Goal: Information Seeking & Learning: Check status

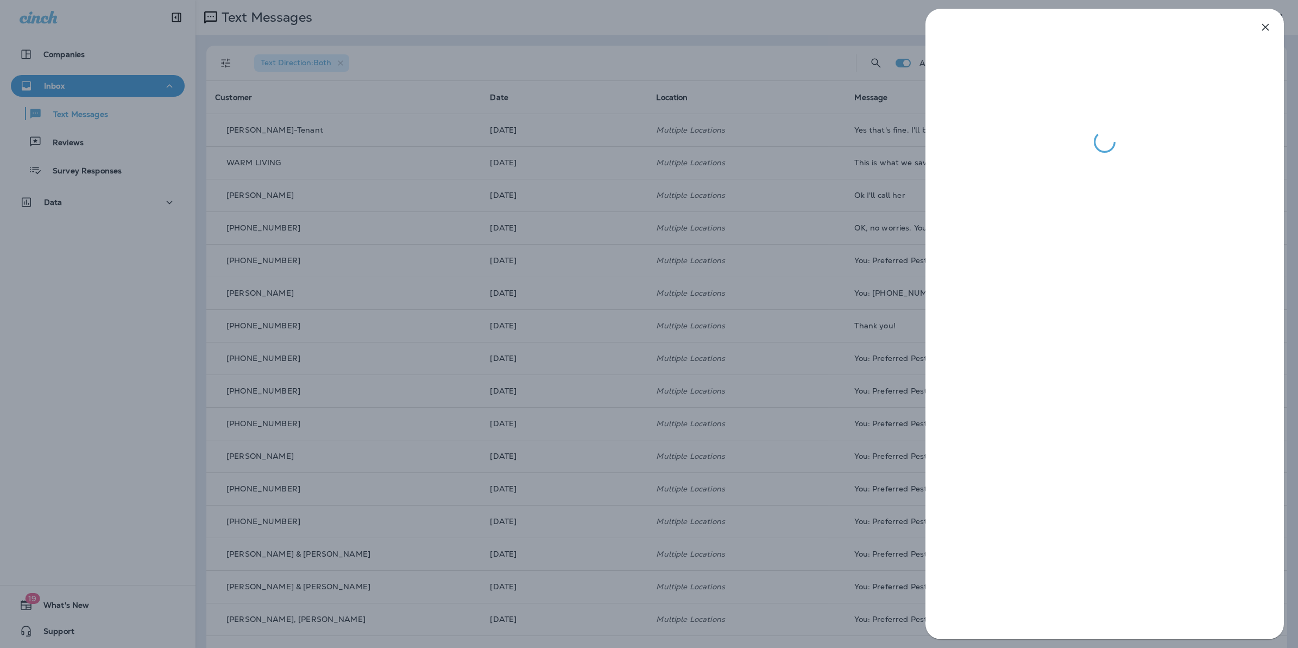
click at [646, 210] on div at bounding box center [649, 324] width 1298 height 648
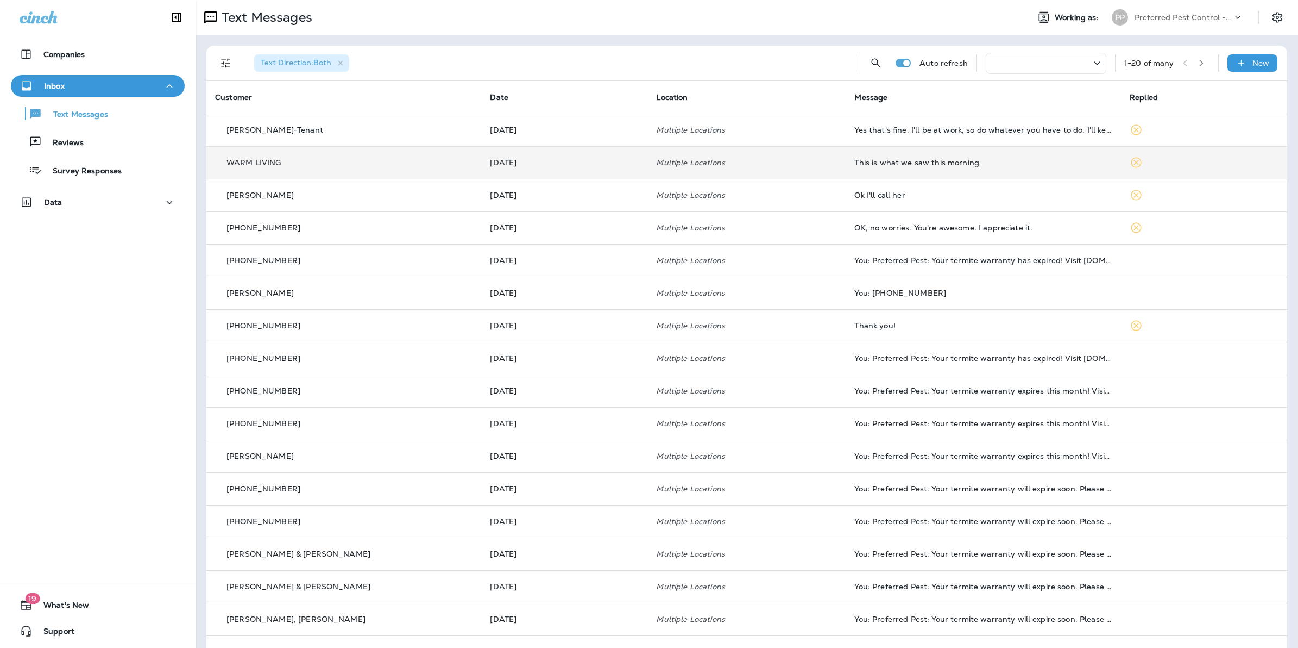
click at [815, 169] on td "Multiple Locations" at bounding box center [747, 162] width 198 height 33
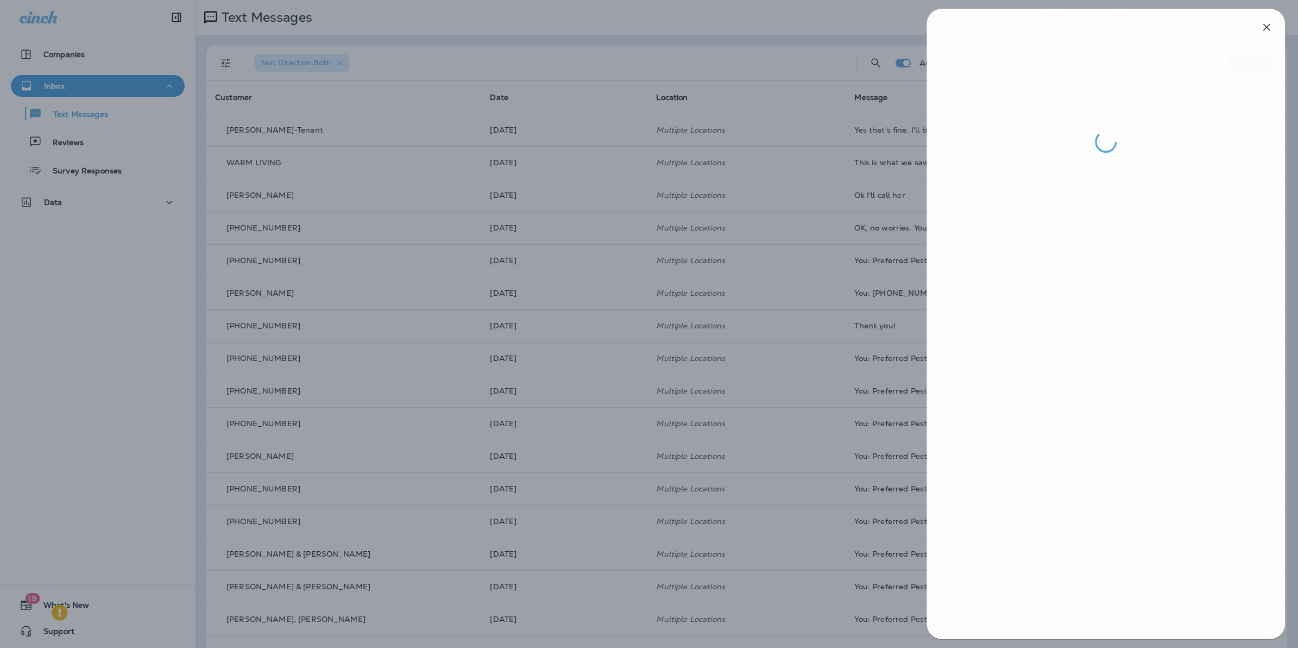
click at [802, 137] on div at bounding box center [650, 324] width 1298 height 648
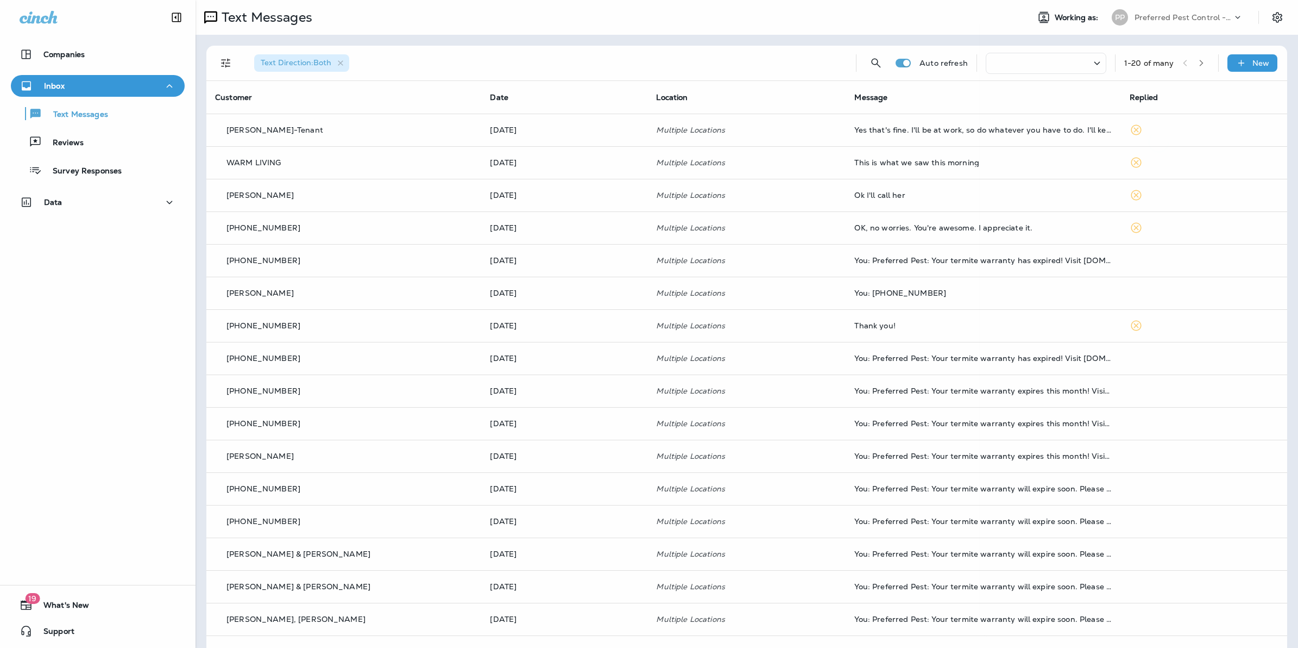
click at [995, 121] on div at bounding box center [649, 324] width 1298 height 648
click at [899, 123] on td "Yes that's fine. I'll be at work, so do whatever you have to do. I'll keep the …" at bounding box center [983, 130] width 275 height 33
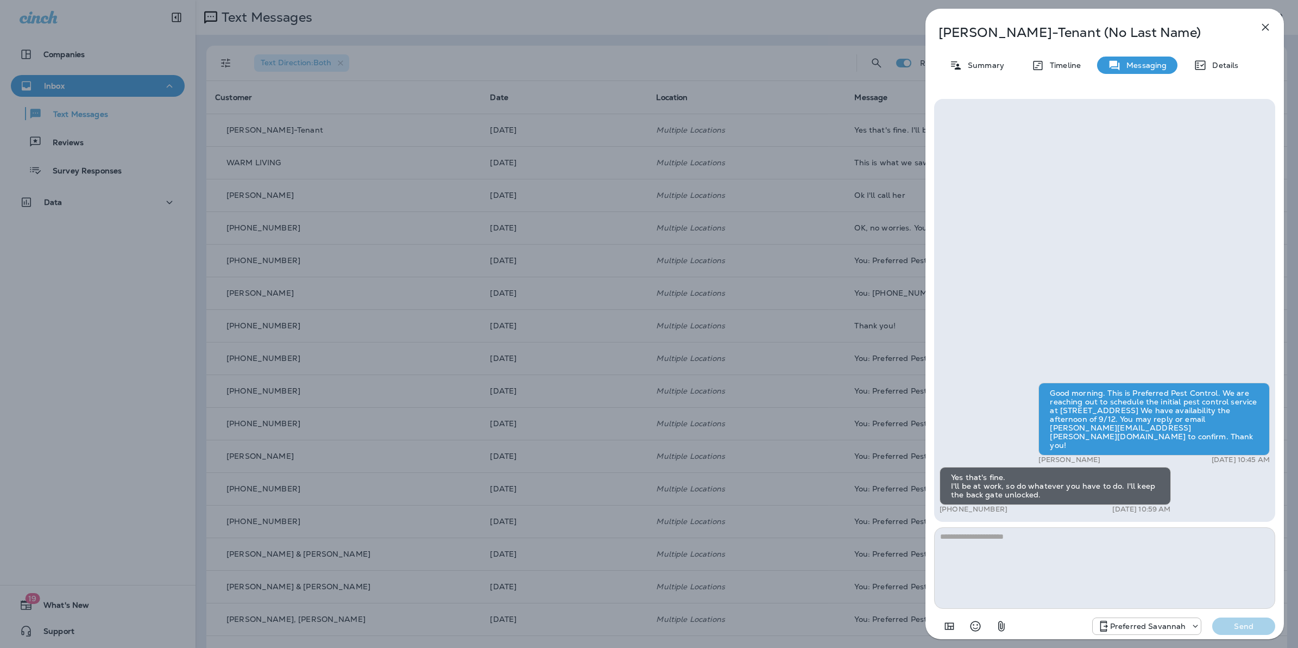
click at [802, 259] on div "[PERSON_NAME]-Tenant (No Last Name) Summary Timeline Messaging Details Good mor…" at bounding box center [649, 324] width 1298 height 648
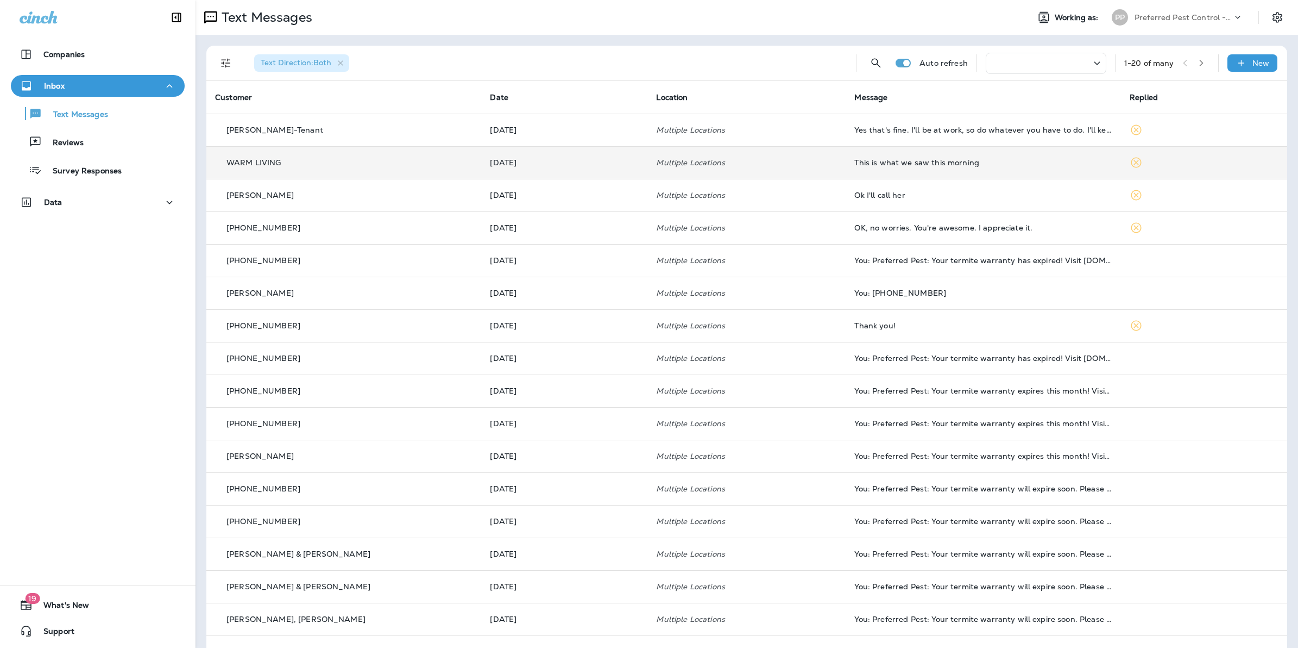
click at [866, 162] on div "This is what we saw this morning" at bounding box center [982, 162] width 257 height 9
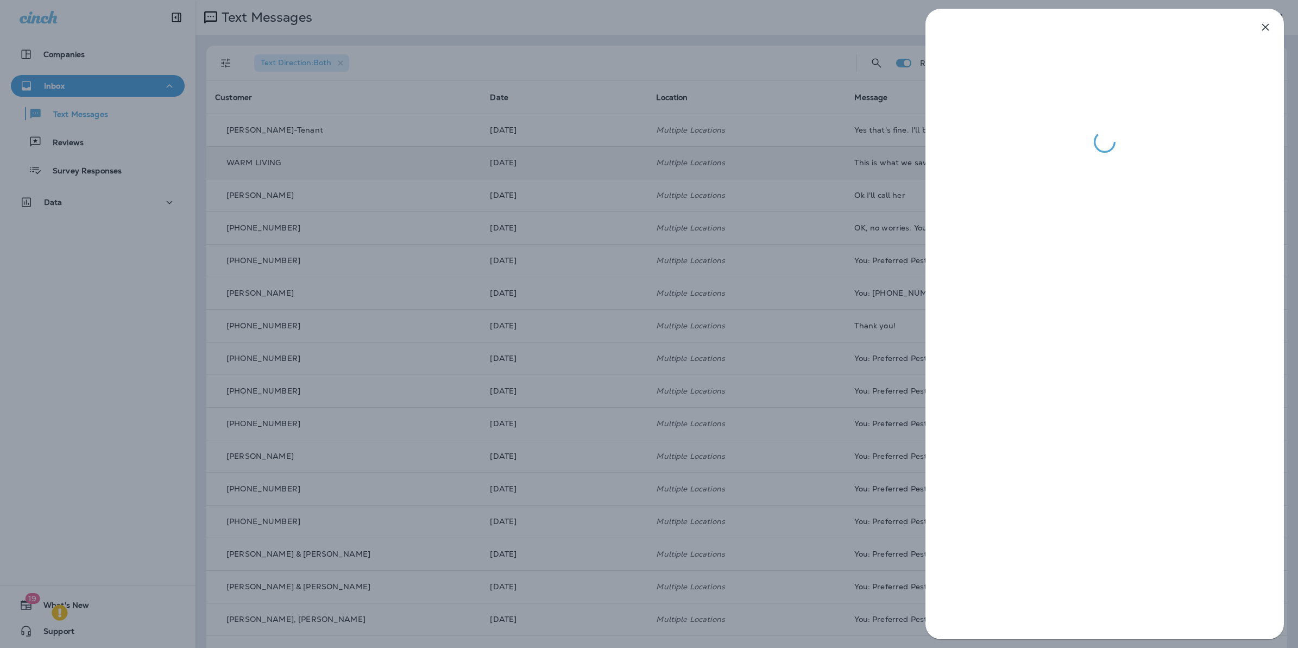
click at [862, 188] on div at bounding box center [649, 324] width 1298 height 648
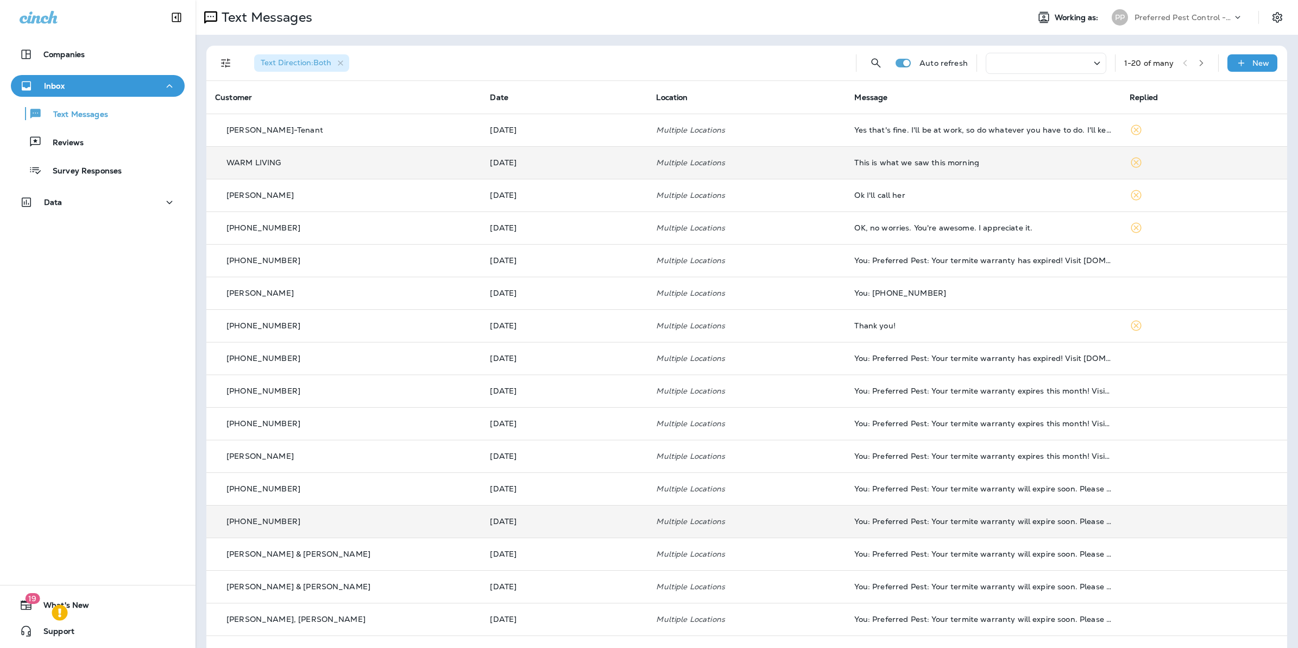
click at [875, 536] on td "You: Preferred Pest: Your termite warranty will expire soon. Please visit [DOMA…" at bounding box center [983, 521] width 275 height 33
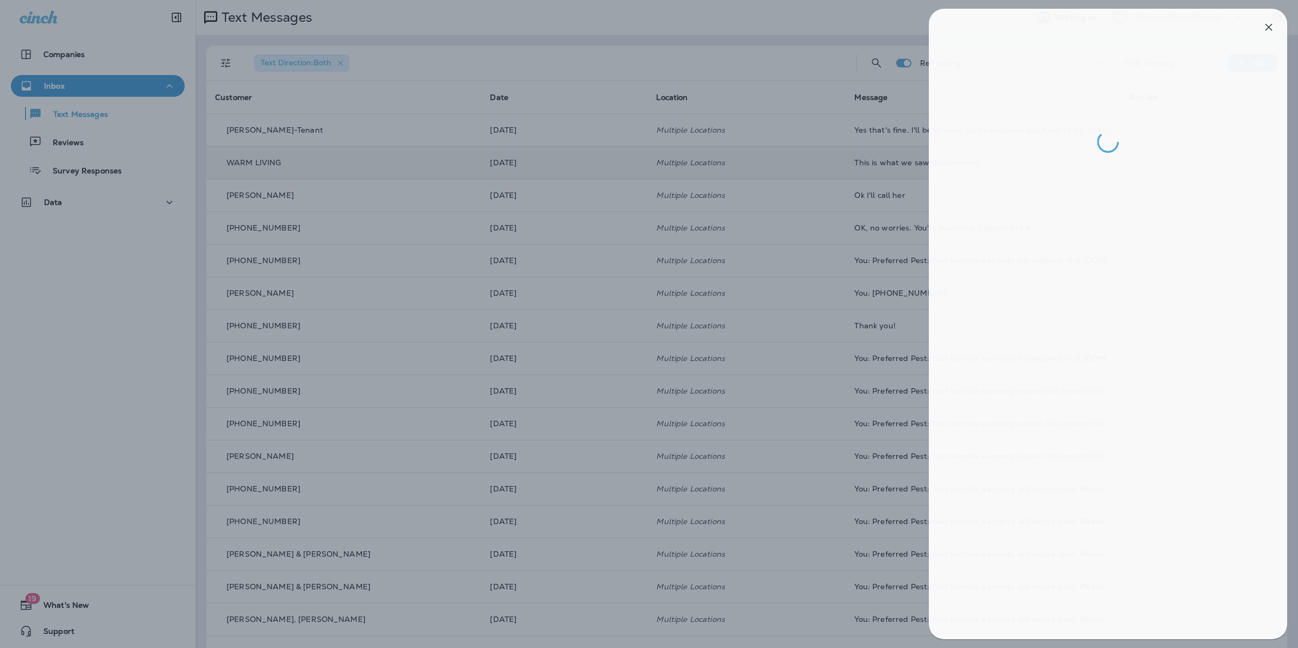
click at [409, 98] on div at bounding box center [652, 324] width 1298 height 648
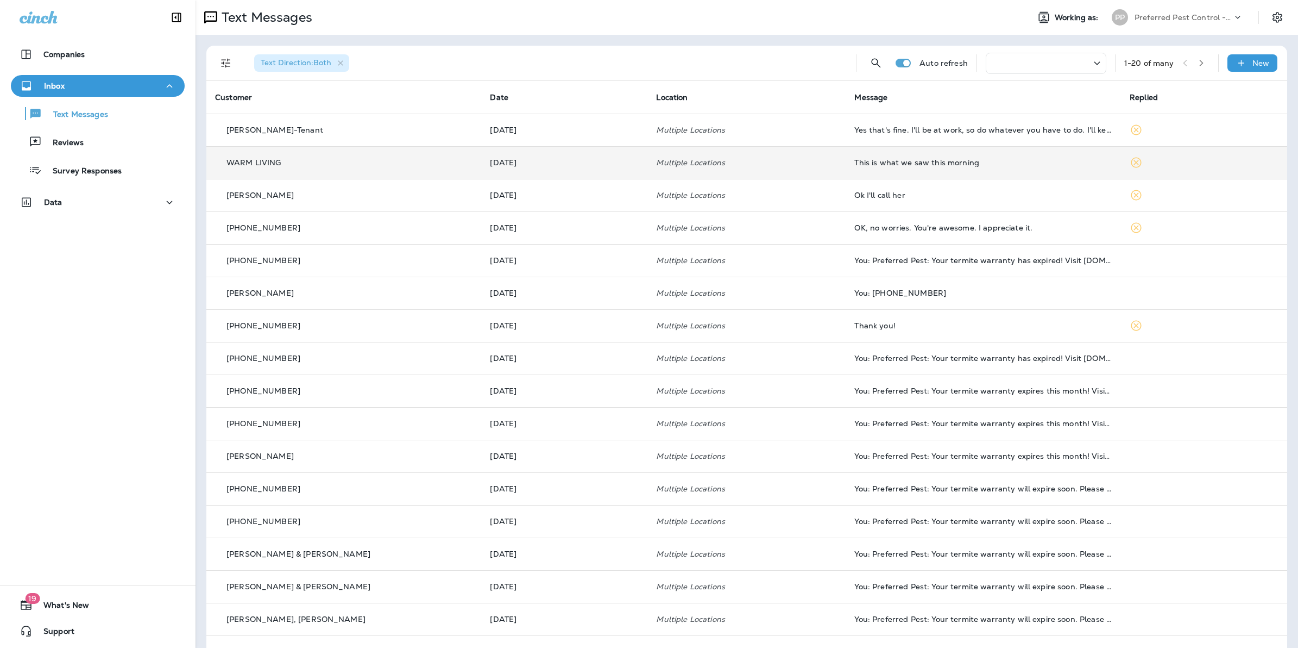
click at [1032, 57] on div at bounding box center [1046, 63] width 121 height 21
click at [991, 174] on div "Last 30 Days" at bounding box center [1032, 163] width 169 height 22
